Goal: Information Seeking & Learning: Understand process/instructions

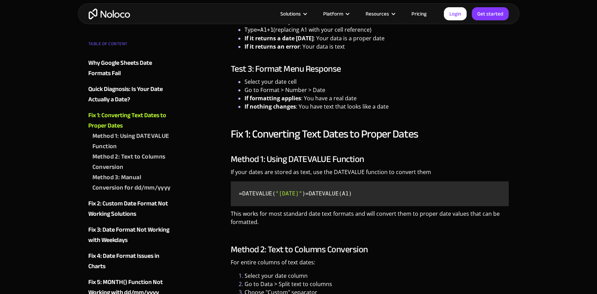
scroll to position [1045, 0]
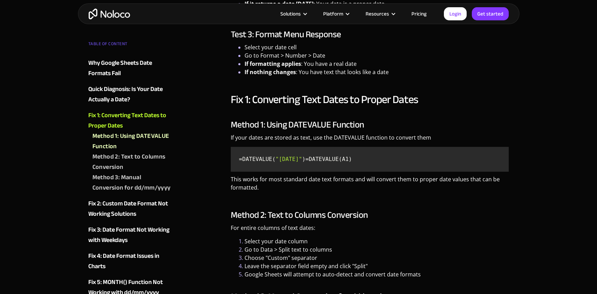
click at [265, 166] on code "=DATEVALUE( "[DATE]" ) =DATEVALUE(A1)" at bounding box center [370, 159] width 273 height 19
drag, startPoint x: 284, startPoint y: 171, endPoint x: 230, endPoint y: 161, distance: 54.7
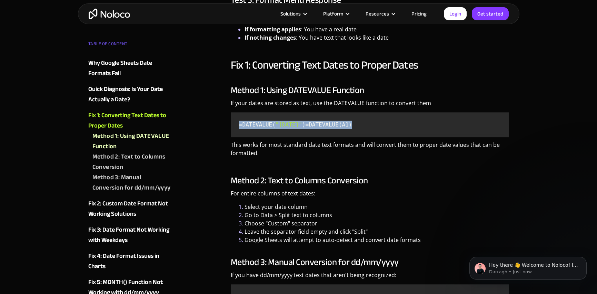
scroll to position [0, 0]
click at [398, 219] on li "Go to Data > Split text to columns" at bounding box center [377, 215] width 265 height 8
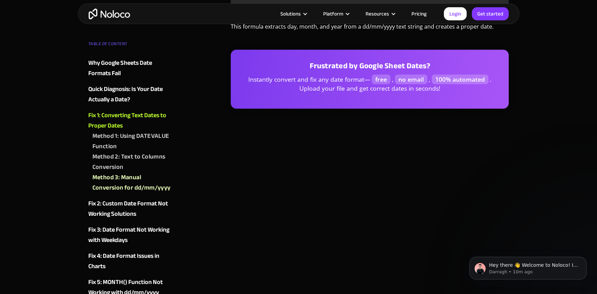
scroll to position [1424, 0]
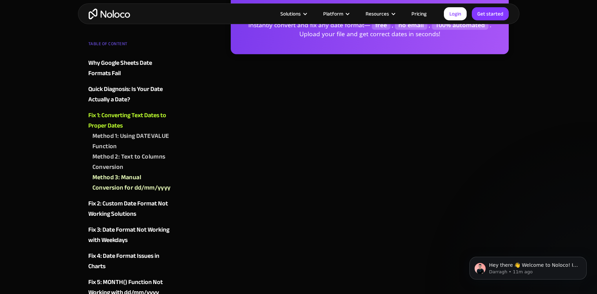
click at [147, 132] on div "Method 1: Using DATEVALUE Function" at bounding box center [131, 141] width 79 height 21
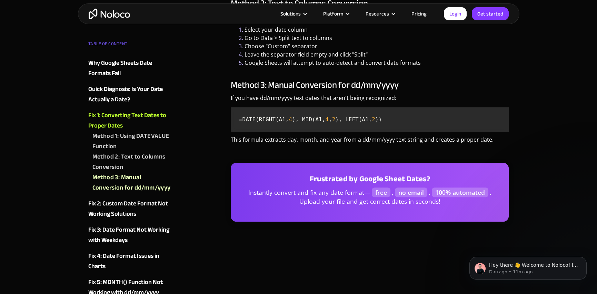
scroll to position [1268, 0]
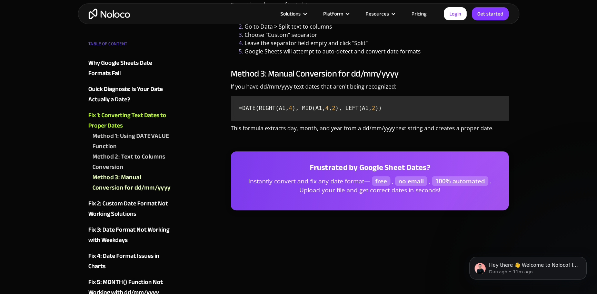
click at [385, 186] on span "free" at bounding box center [381, 181] width 19 height 10
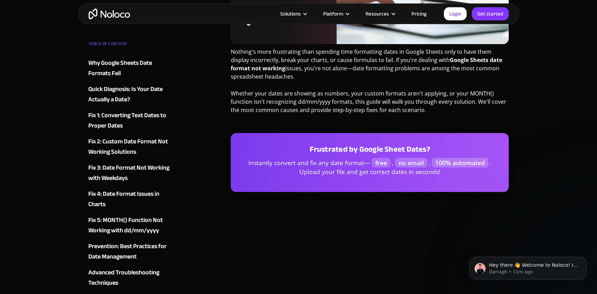
scroll to position [198, 0]
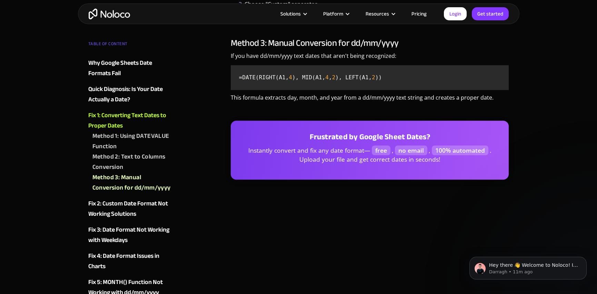
scroll to position [1217, 0]
